Goal: Task Accomplishment & Management: Manage account settings

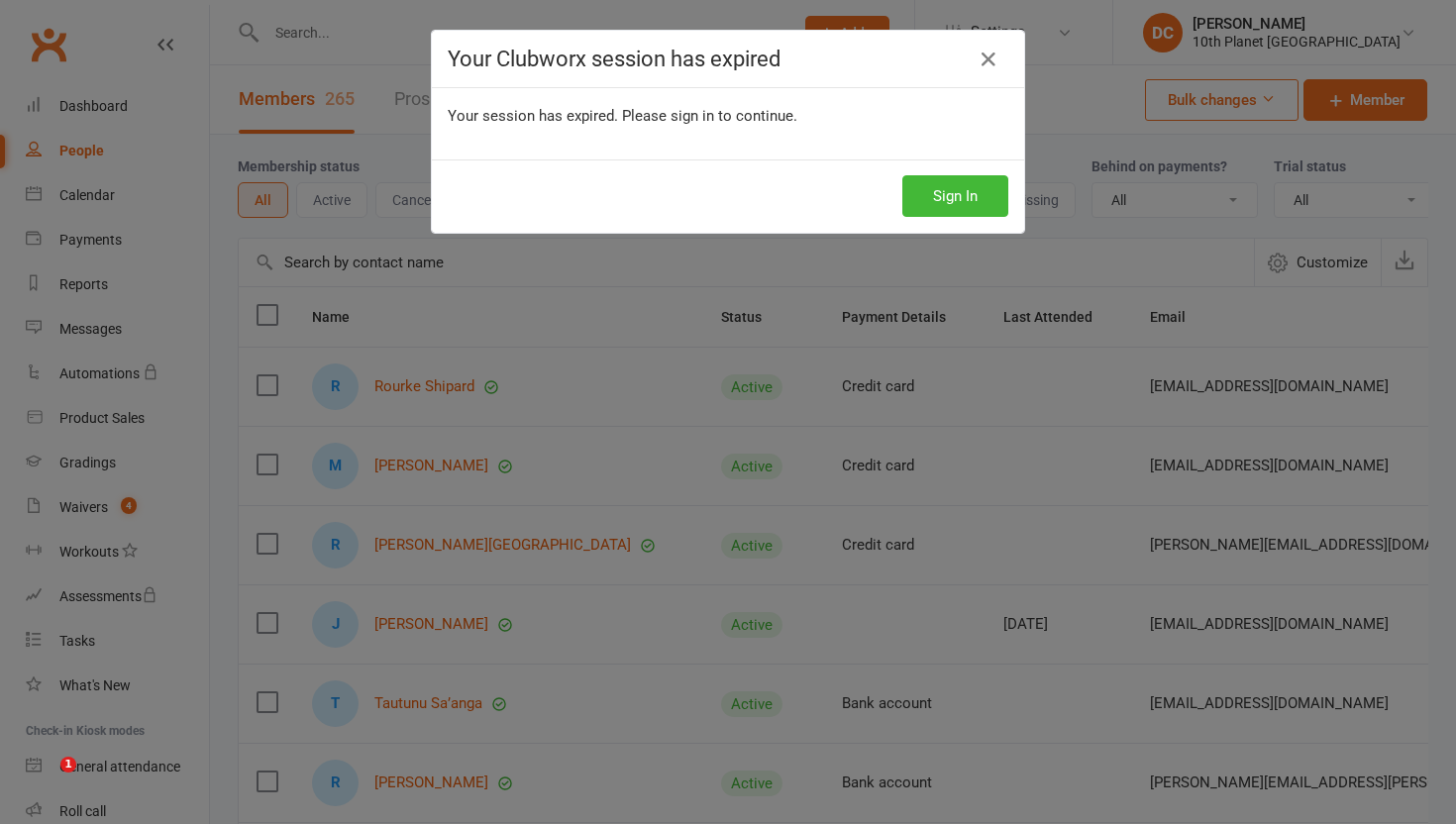
select select "100"
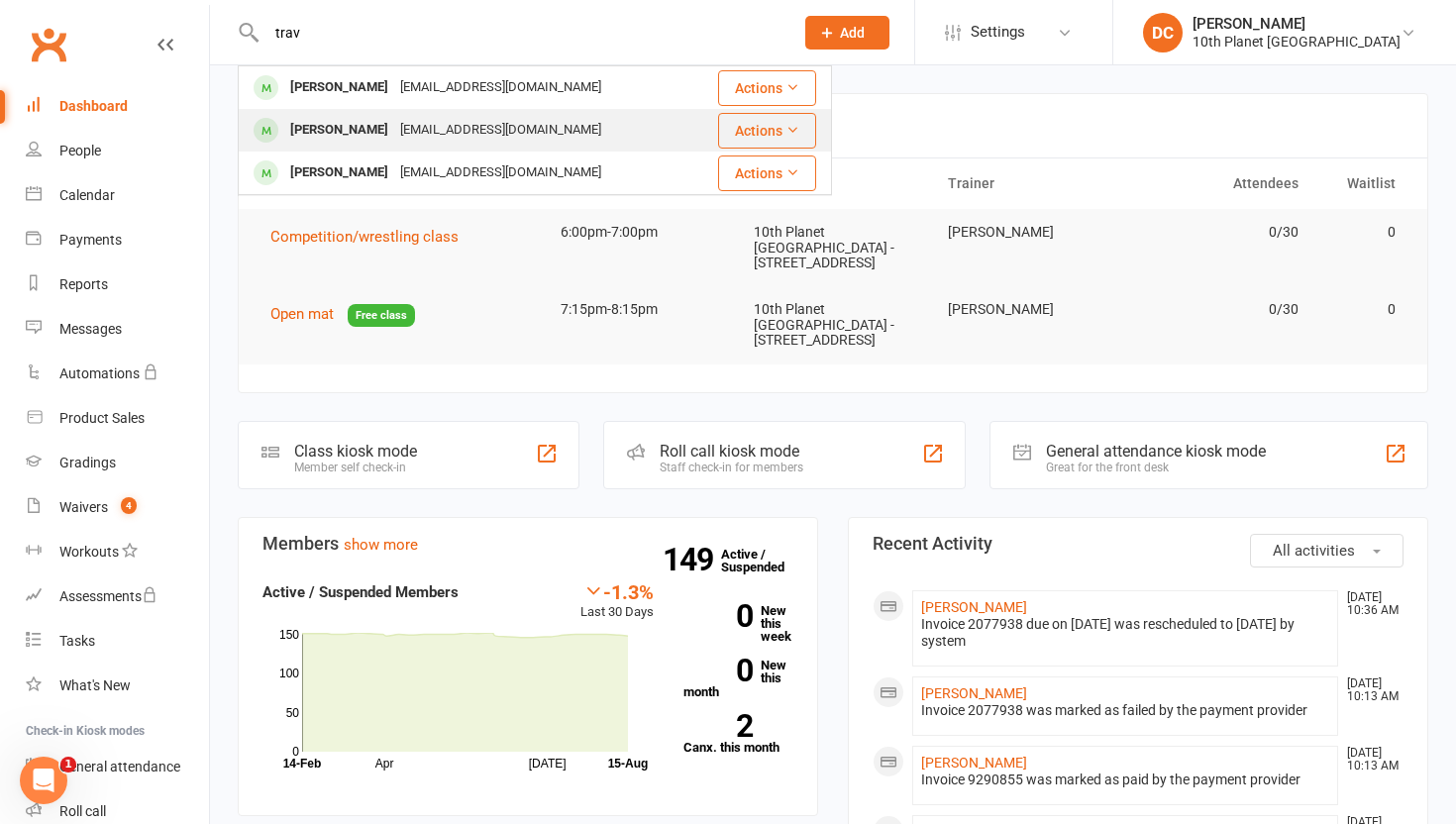
type input "trav"
click at [375, 121] on div "Travis Whitney" at bounding box center [339, 130] width 110 height 29
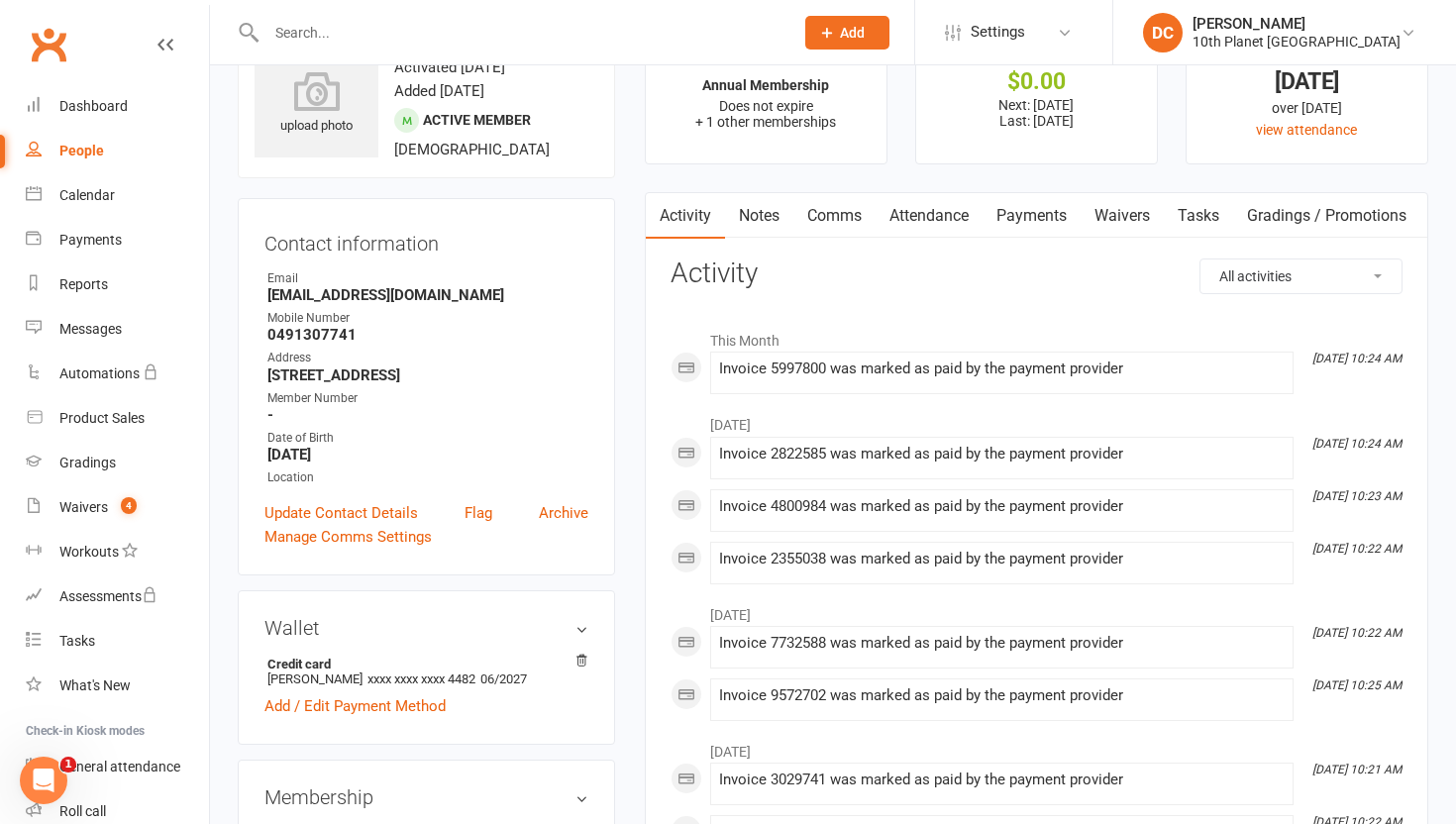
scroll to position [65, 0]
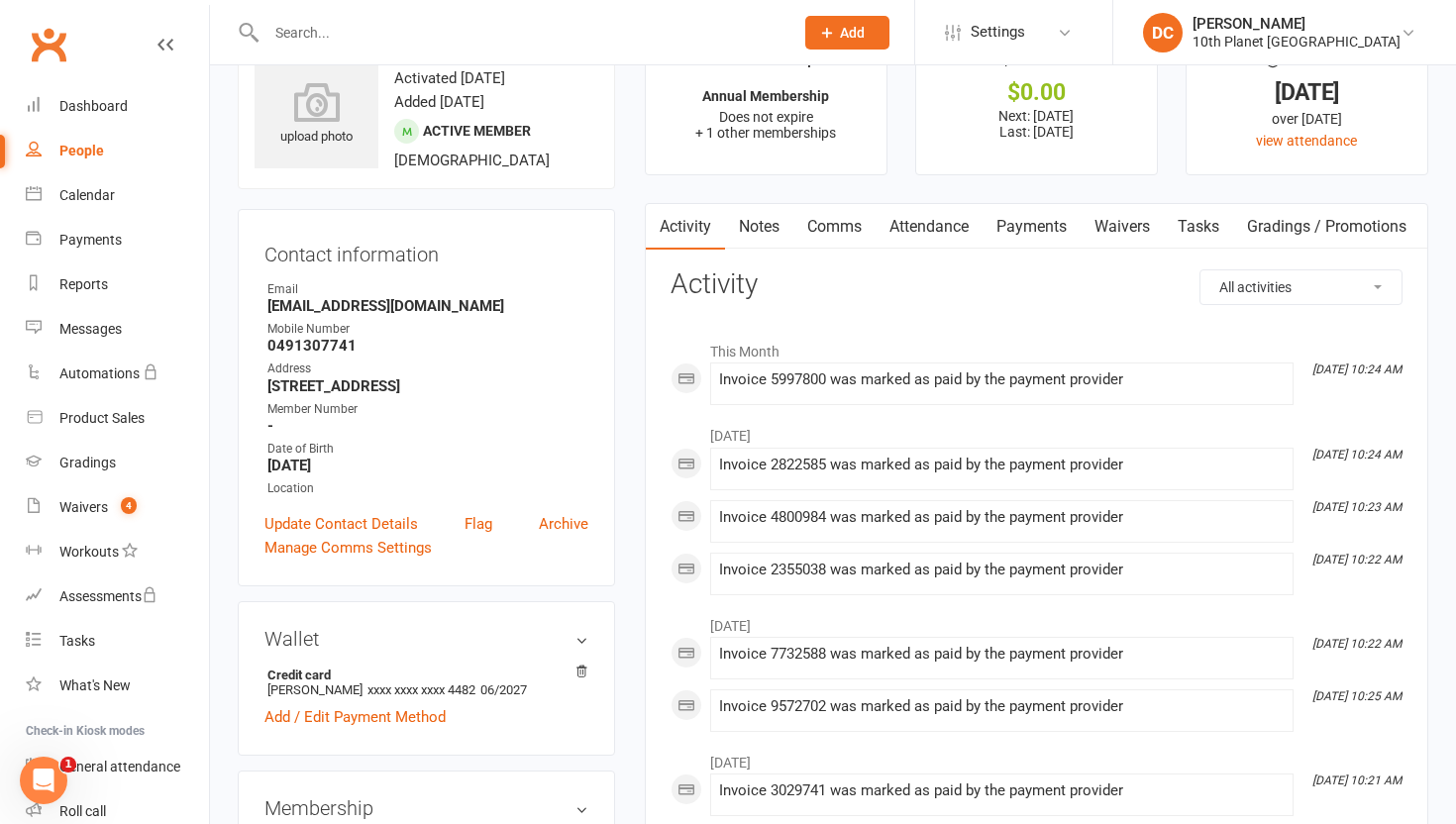
click at [1003, 223] on link "Payments" at bounding box center [1031, 226] width 98 height 46
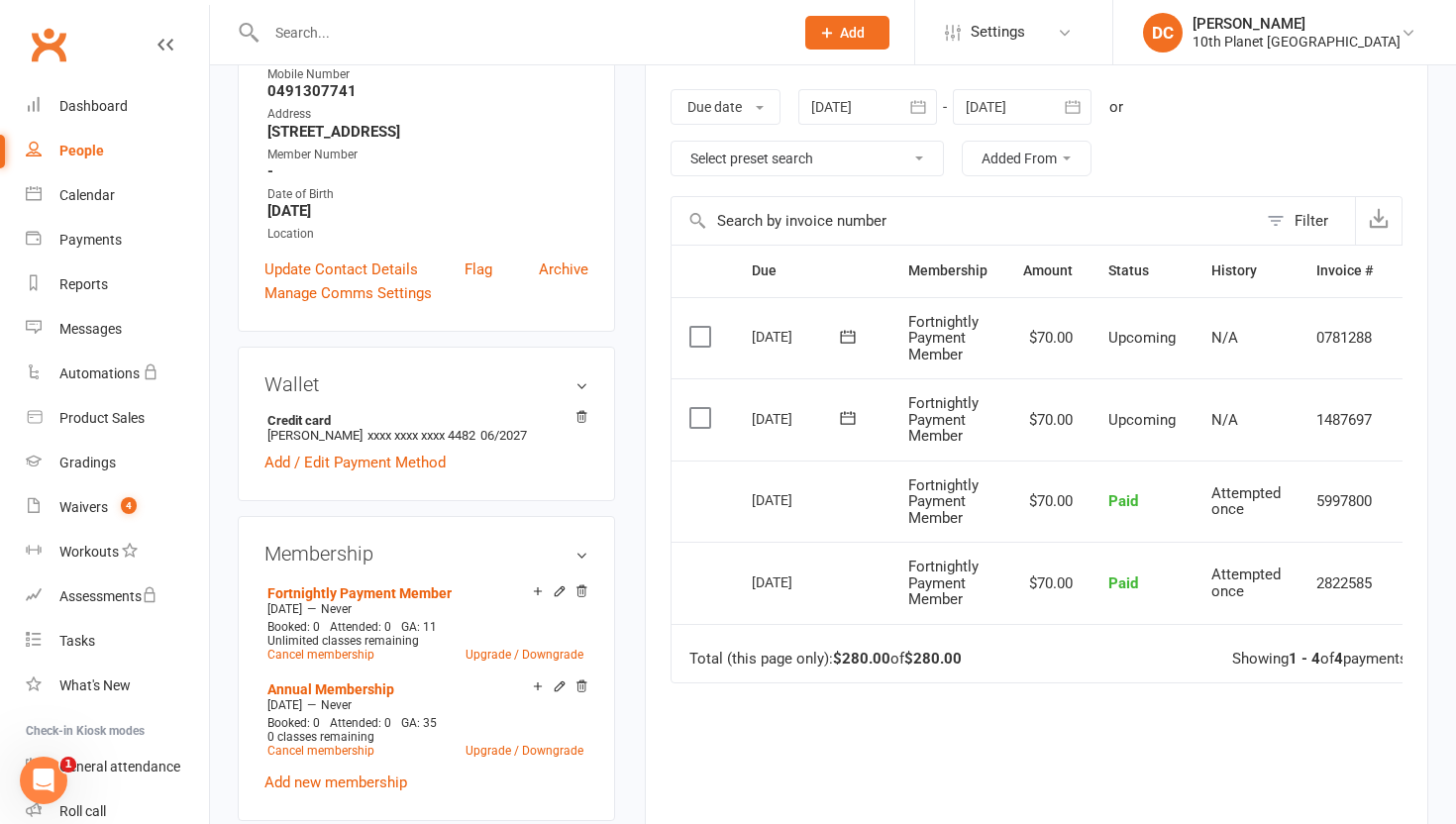
scroll to position [0, 49]
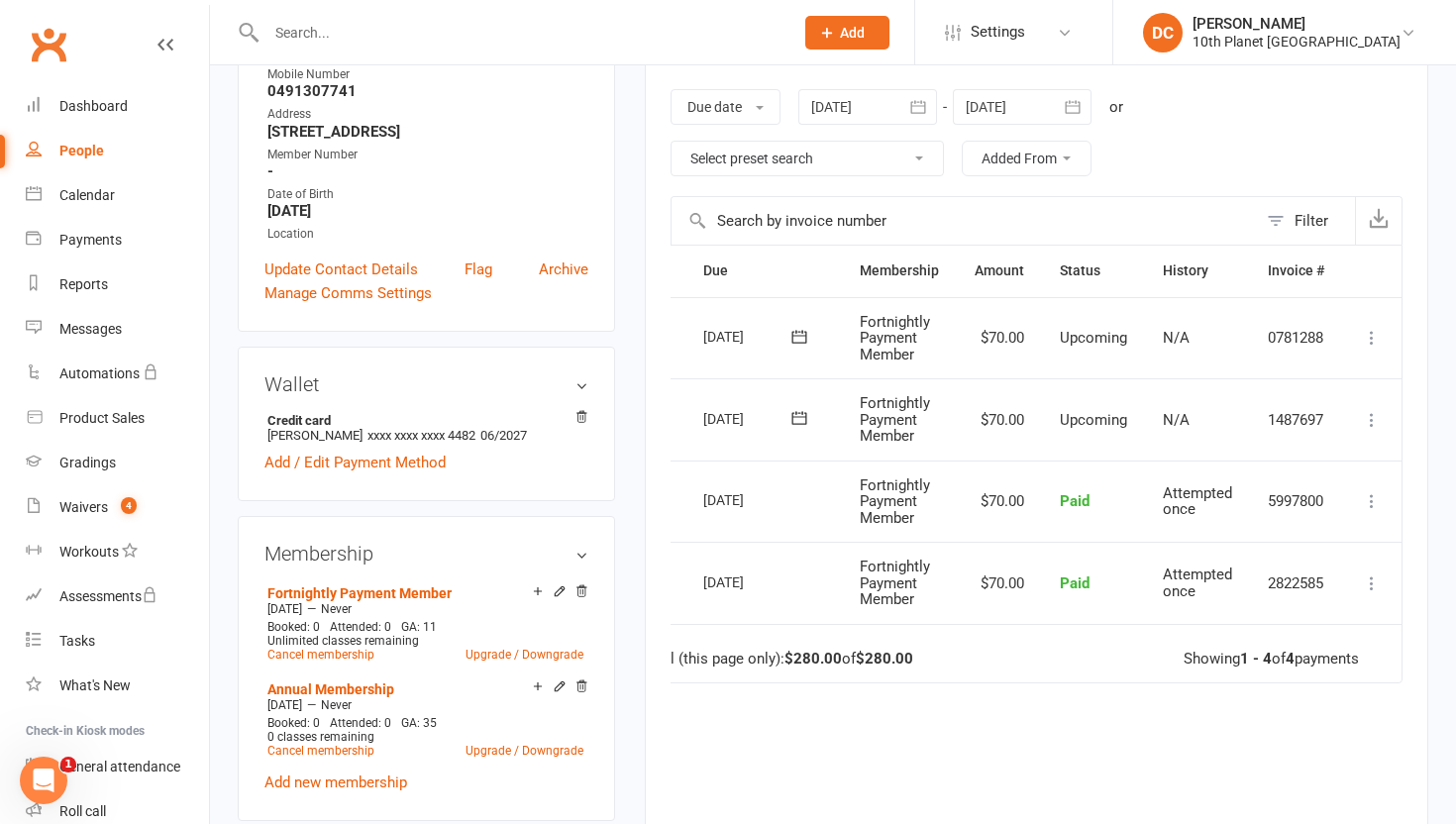
click at [1372, 419] on icon at bounding box center [1371, 420] width 20 height 20
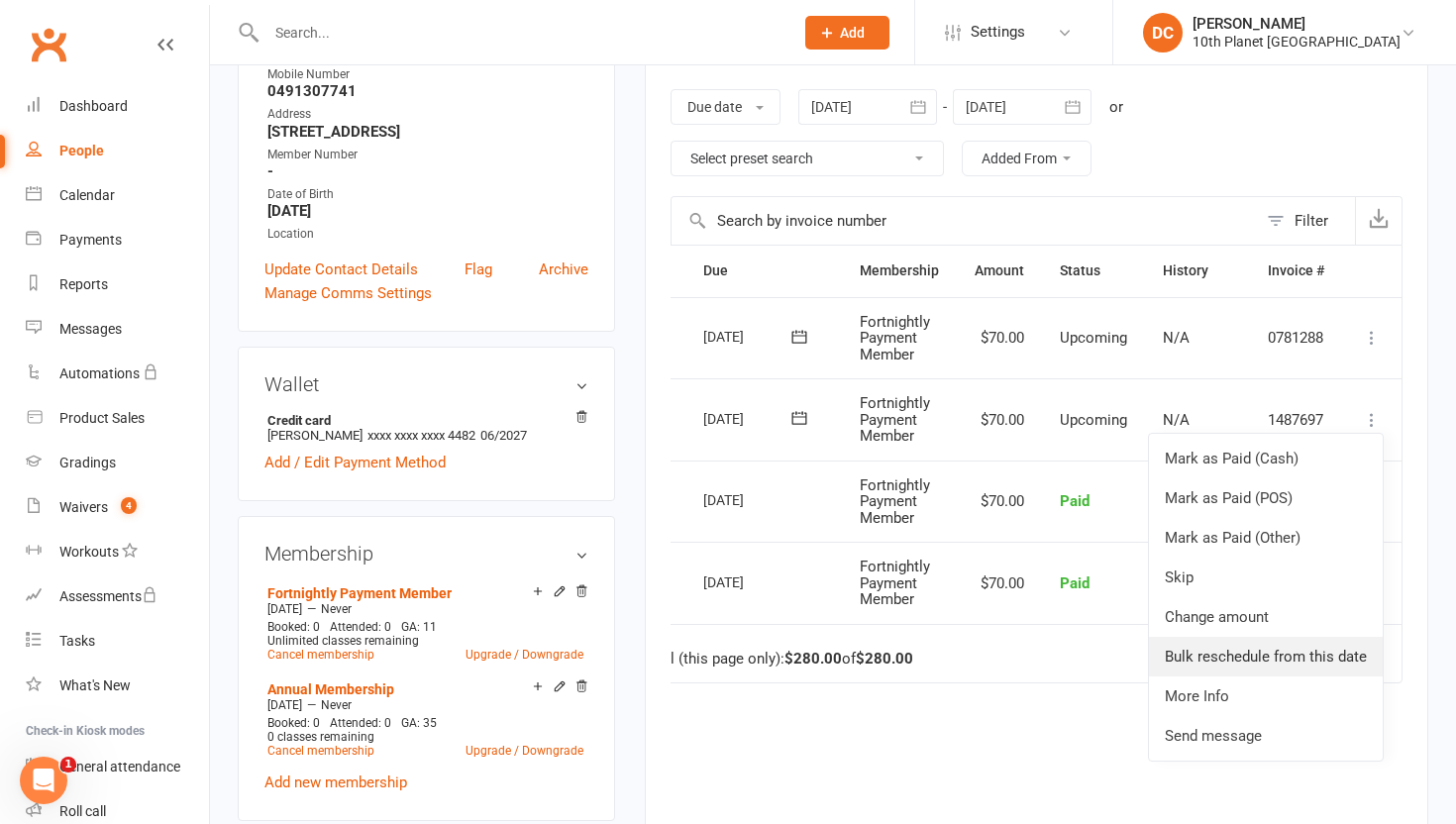
click at [1272, 656] on link "Bulk reschedule from this date" at bounding box center [1265, 656] width 234 height 40
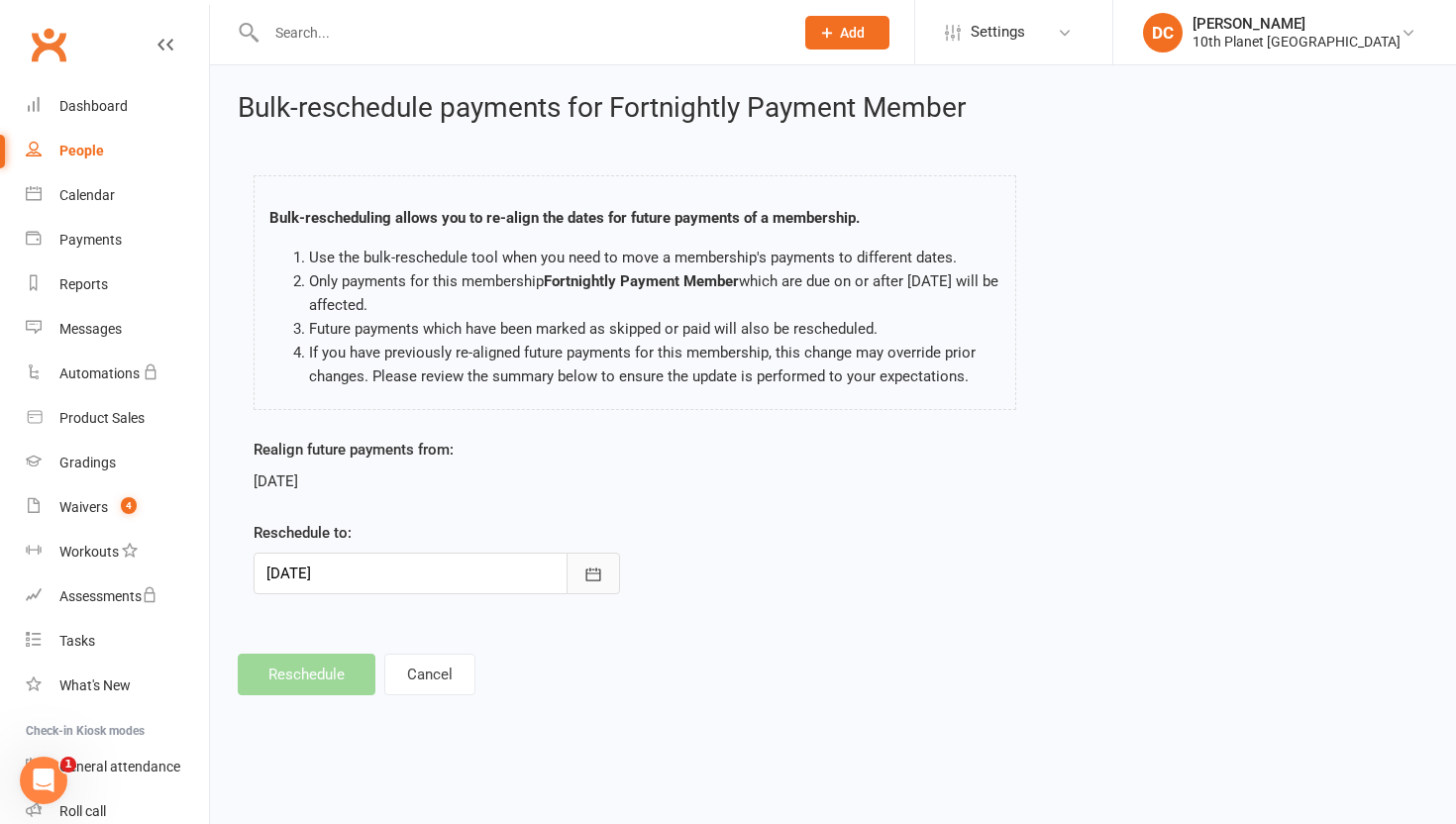
click at [606, 572] on button "button" at bounding box center [594, 574] width 54 height 42
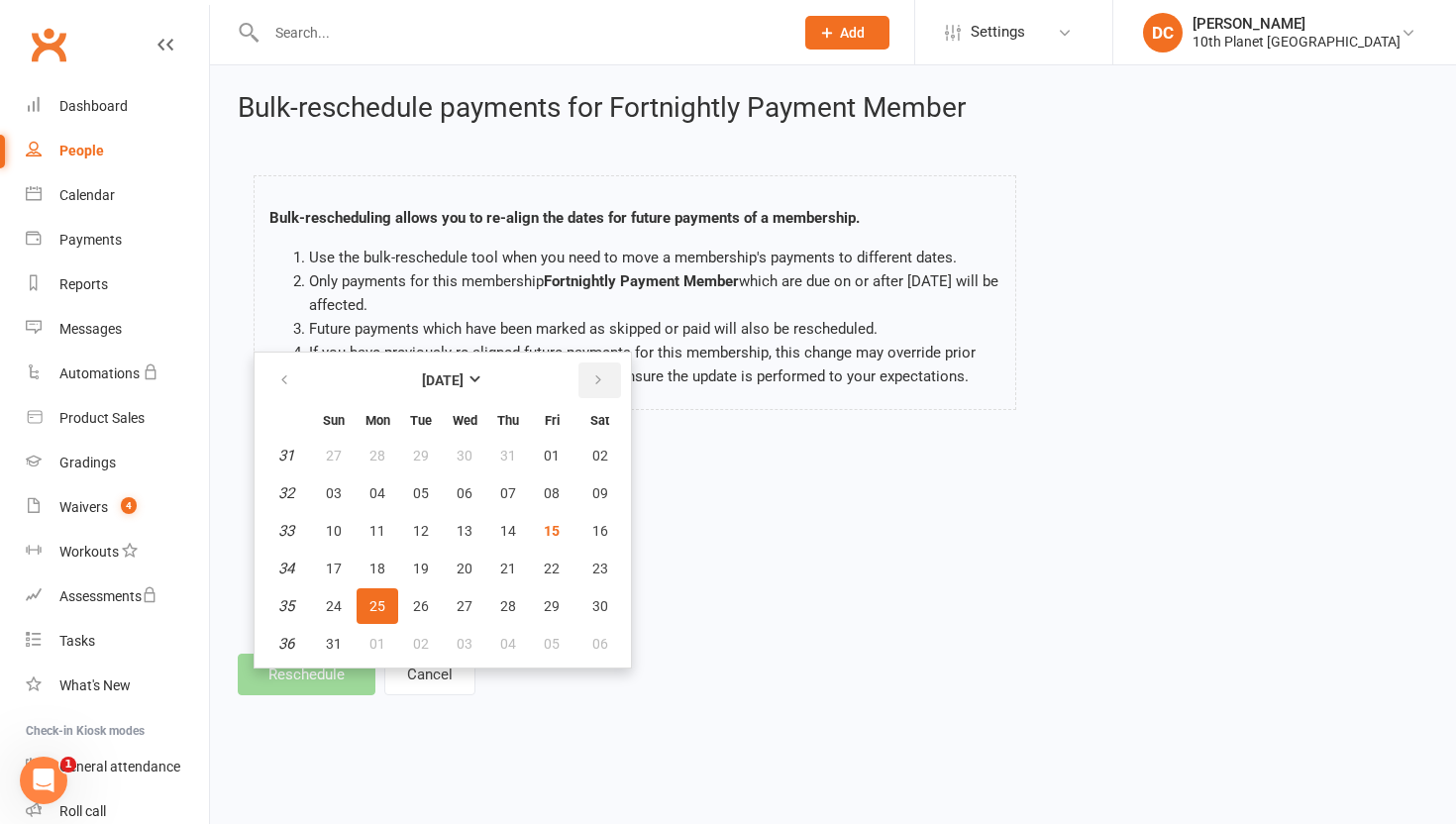
click at [601, 382] on icon "button" at bounding box center [598, 380] width 14 height 16
click at [598, 573] on span "25" at bounding box center [600, 569] width 16 height 16
type input "25 Oct 2025"
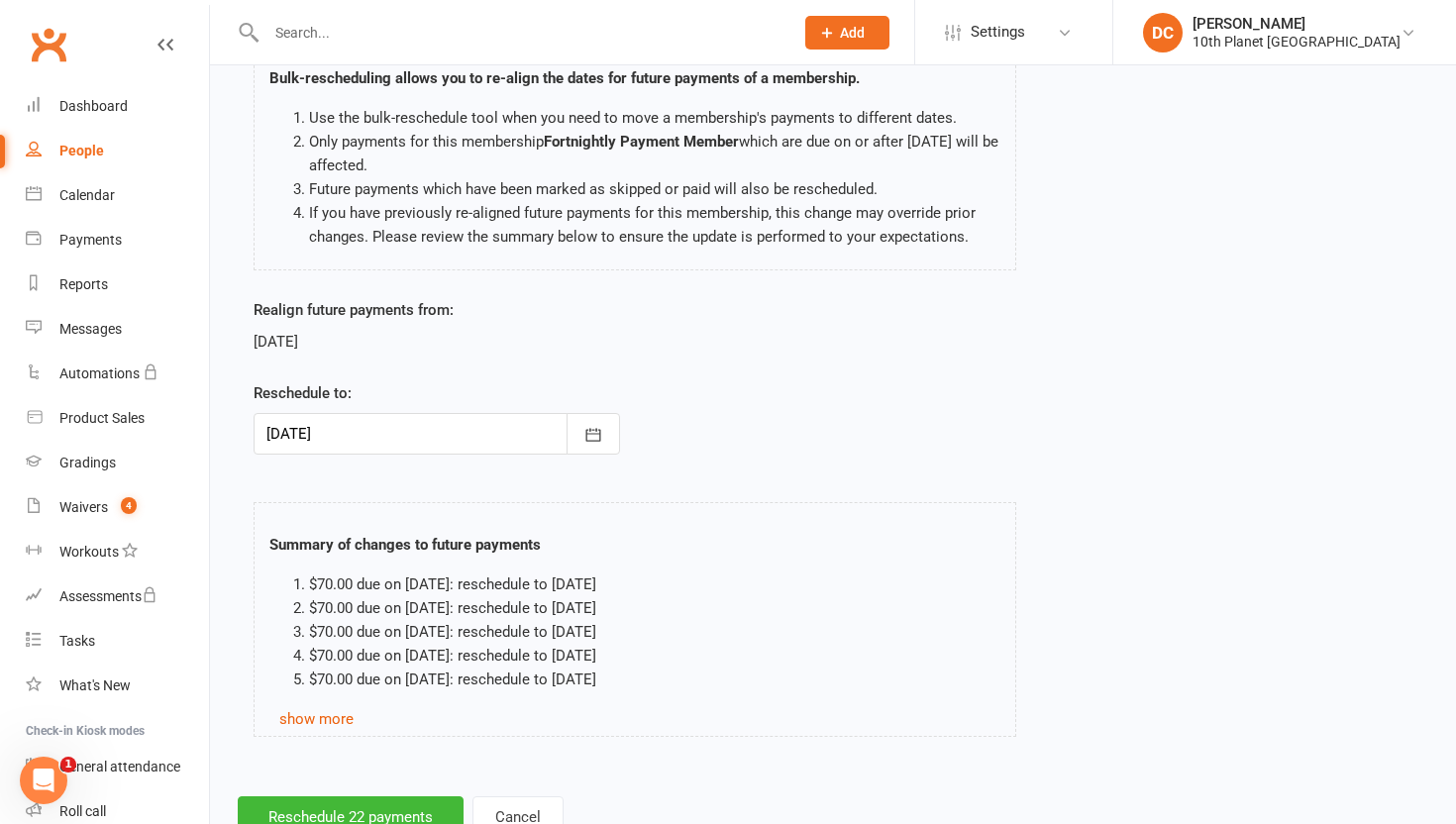
scroll to position [209, 0]
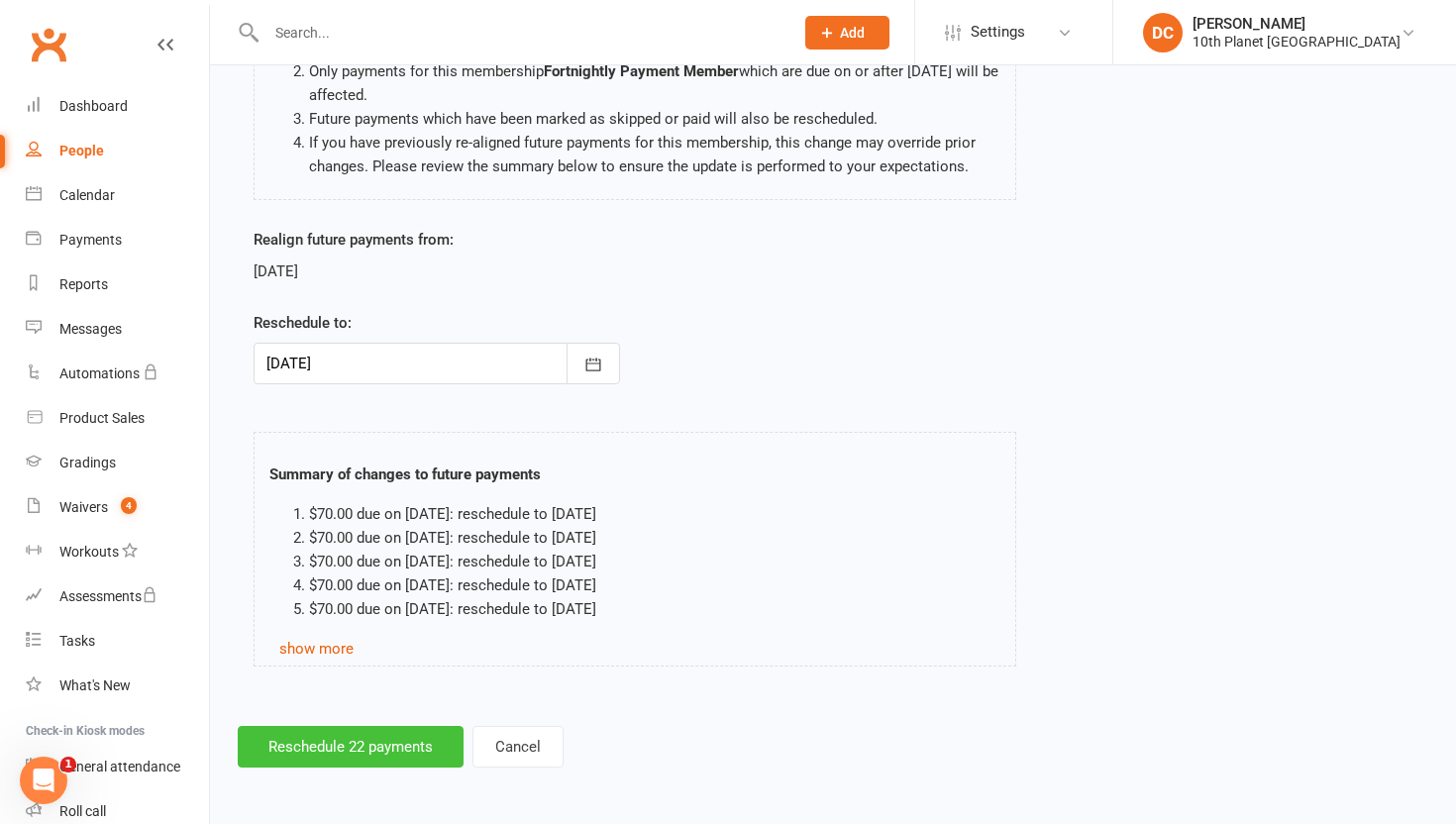
click at [374, 736] on button "Reschedule 22 payments" at bounding box center [350, 746] width 226 height 42
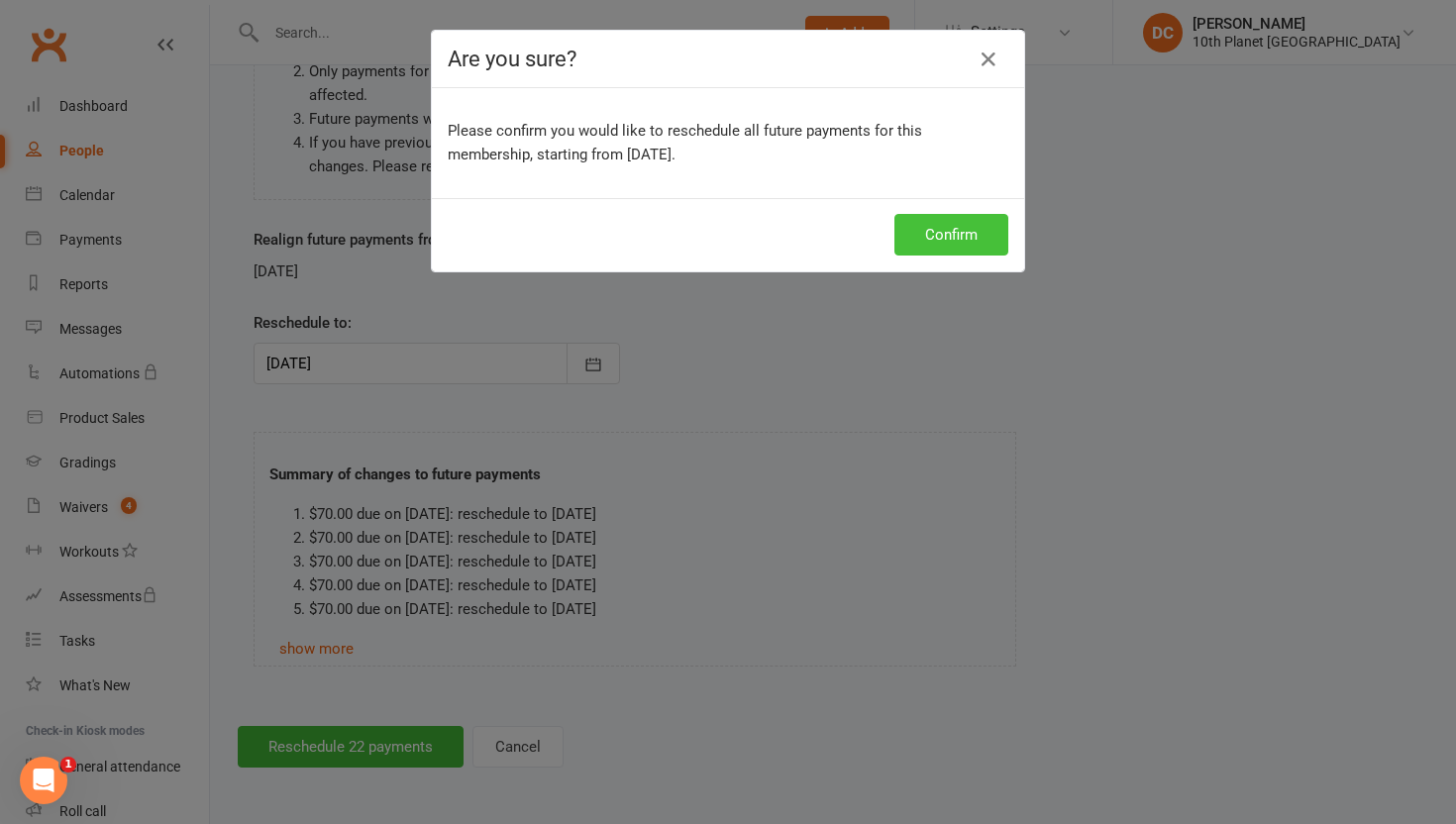
click at [942, 243] on button "Confirm" at bounding box center [951, 234] width 114 height 42
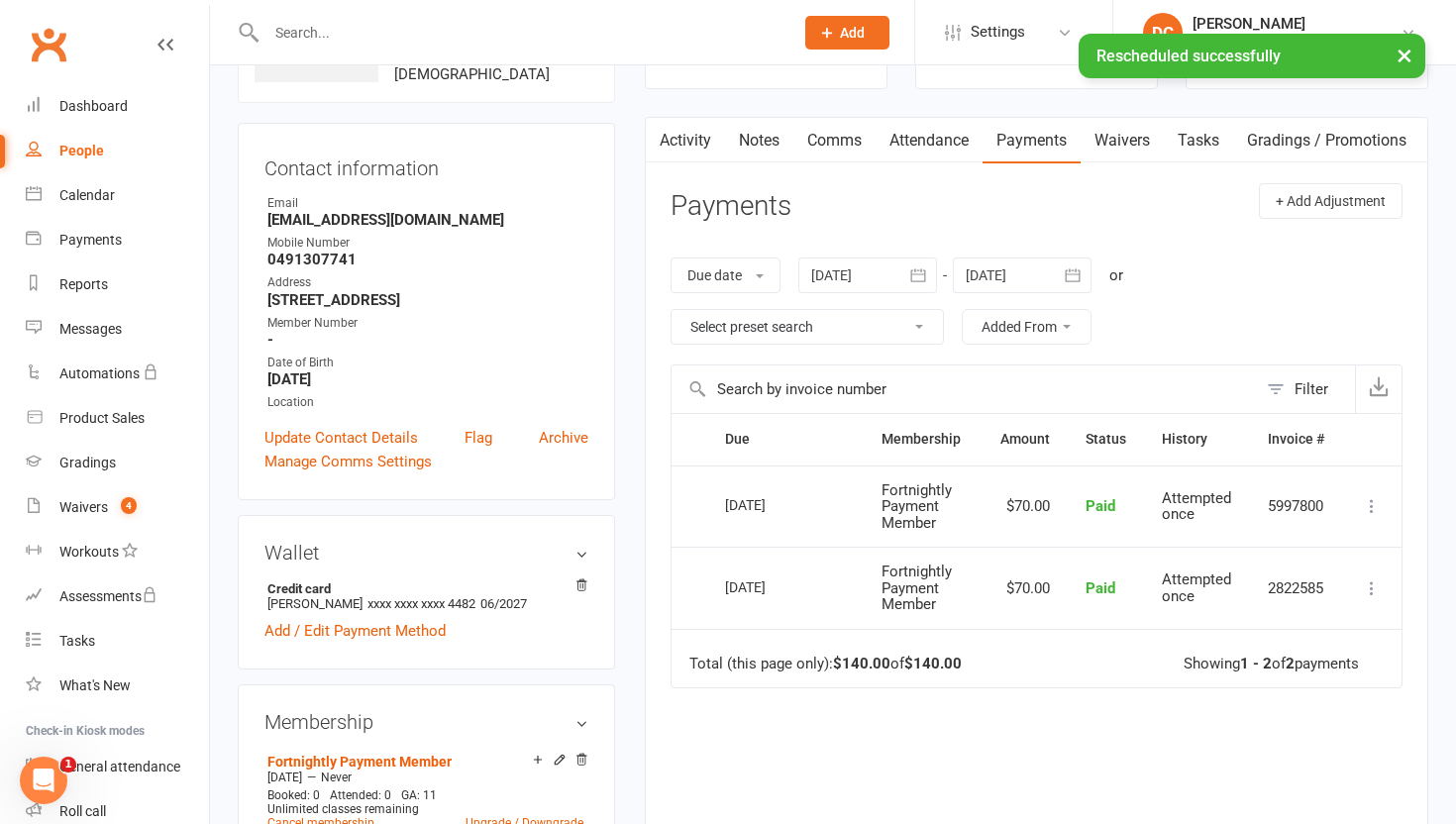
scroll to position [150, 0]
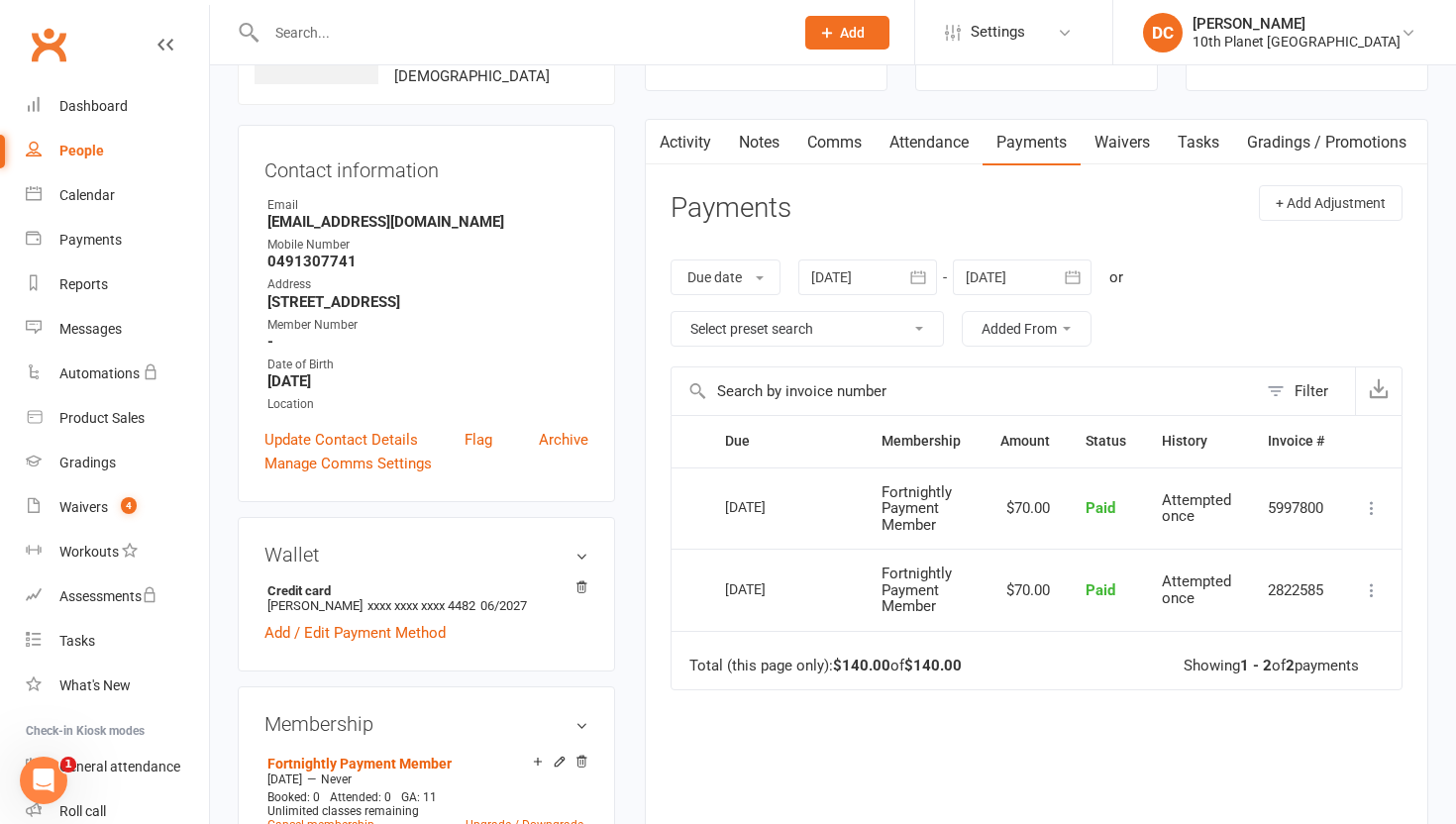
click at [103, 147] on link "People" at bounding box center [118, 151] width 184 height 45
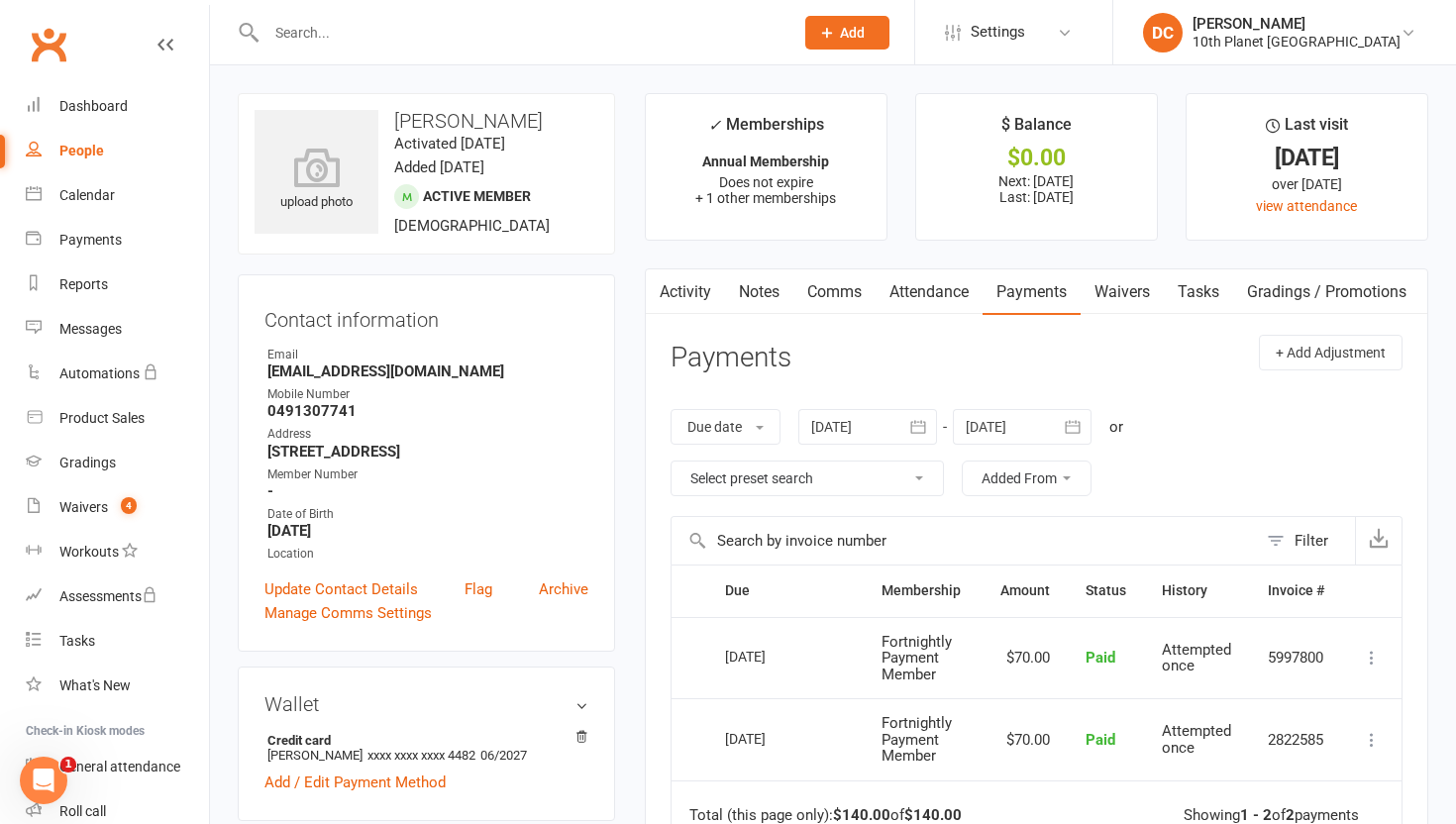
select select "100"
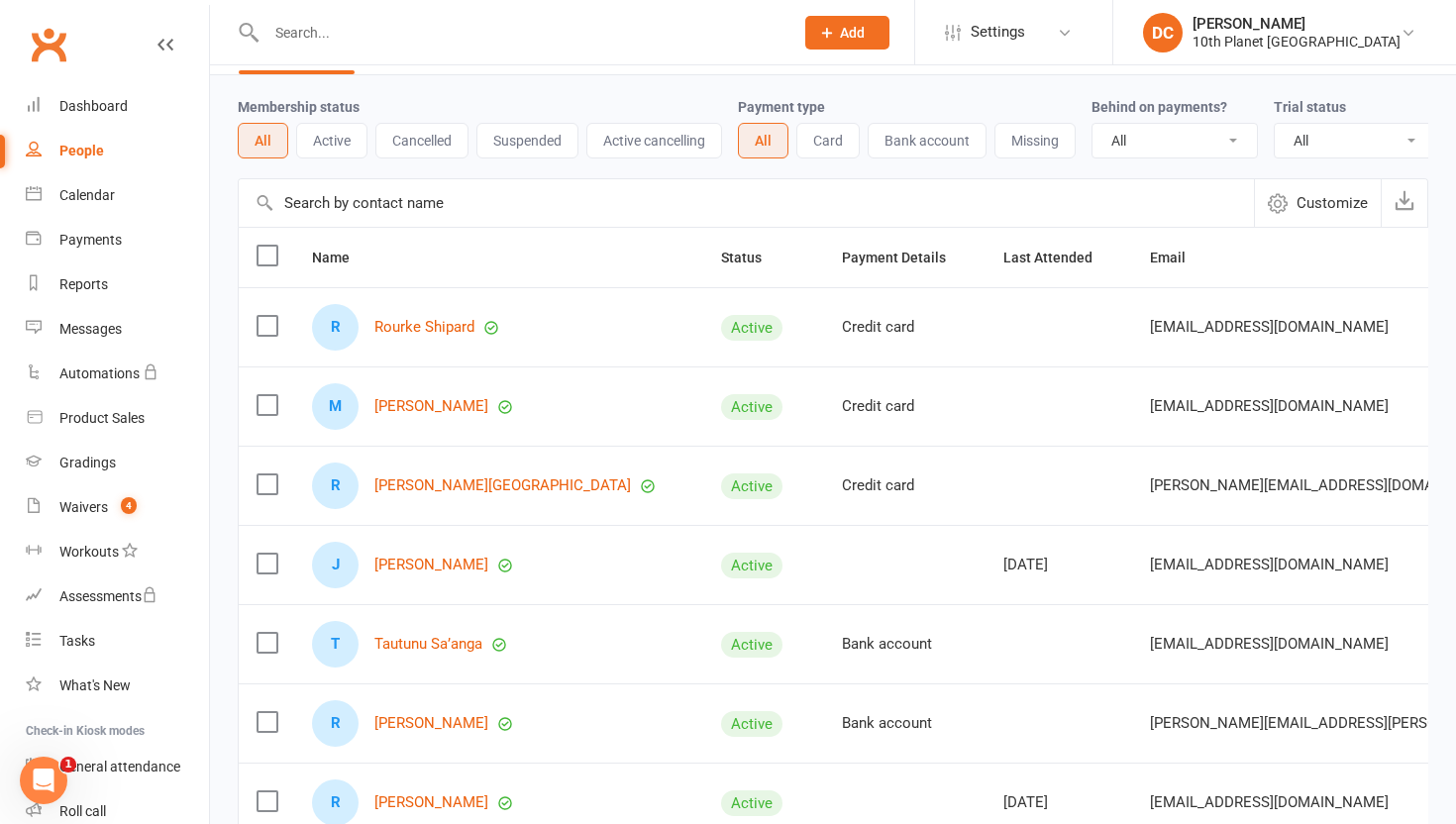
scroll to position [66, 0]
